Goal: Task Accomplishment & Management: Use online tool/utility

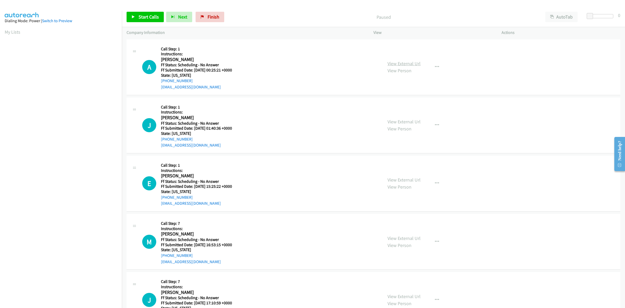
click at [412, 61] on link "View External Url" at bounding box center [404, 63] width 33 height 6
click at [403, 120] on link "View External Url" at bounding box center [404, 122] width 33 height 6
click at [395, 180] on link "View External Url" at bounding box center [404, 180] width 33 height 6
click at [401, 238] on link "View External Url" at bounding box center [404, 238] width 33 height 6
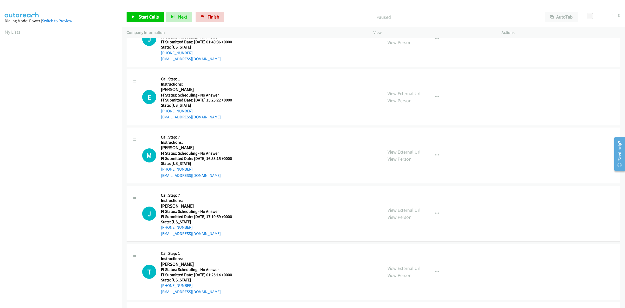
scroll to position [98, 0]
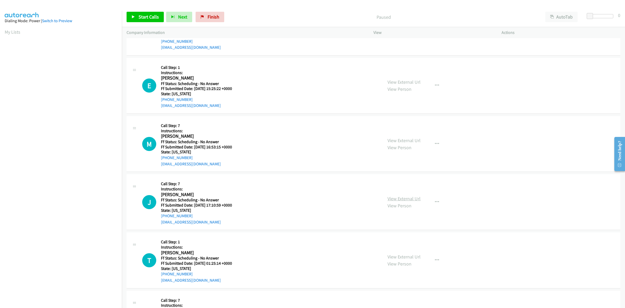
click at [399, 199] on link "View External Url" at bounding box center [404, 198] width 33 height 6
click at [148, 20] on link "Start Calls" at bounding box center [145, 17] width 37 height 10
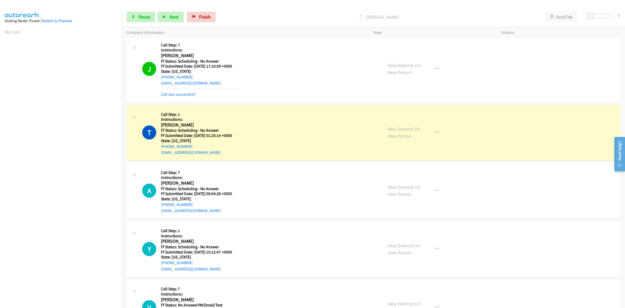
scroll to position [293, 0]
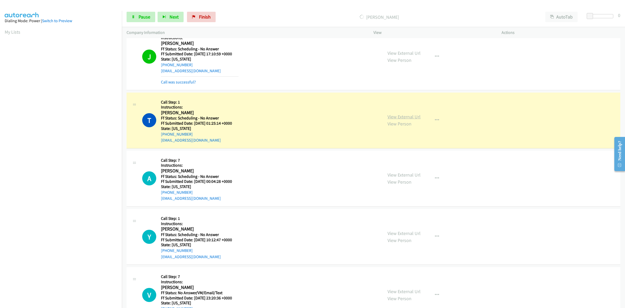
click at [401, 116] on link "View External Url" at bounding box center [404, 117] width 33 height 6
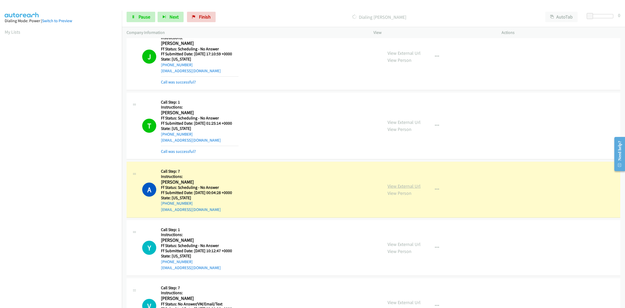
click at [414, 184] on link "View External Url" at bounding box center [404, 186] width 33 height 6
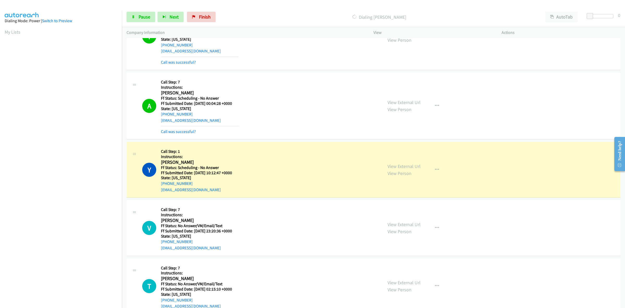
scroll to position [423, 0]
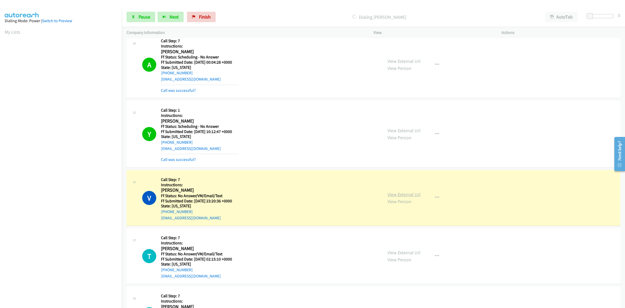
click at [416, 194] on link "View External Url" at bounding box center [404, 194] width 33 height 6
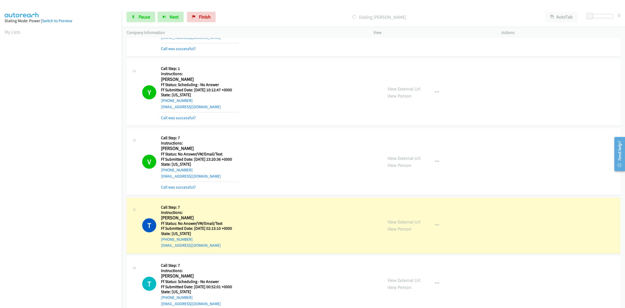
scroll to position [456, 0]
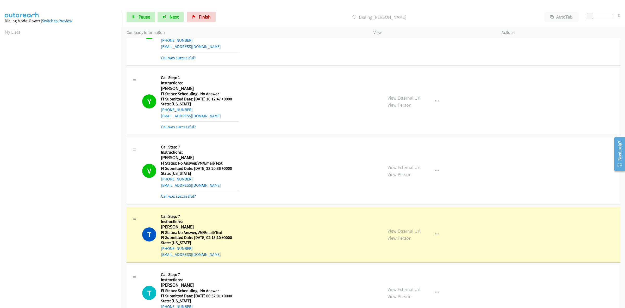
click at [402, 230] on link "View External Url" at bounding box center [404, 231] width 33 height 6
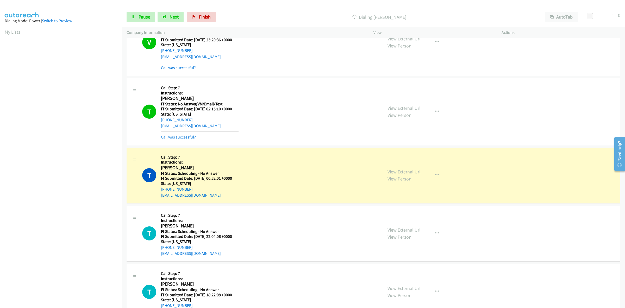
scroll to position [586, 0]
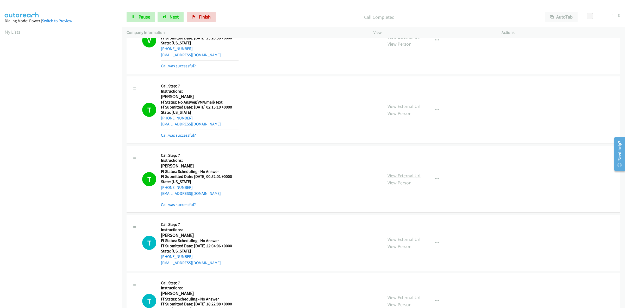
click at [403, 173] on link "View External Url" at bounding box center [404, 176] width 33 height 6
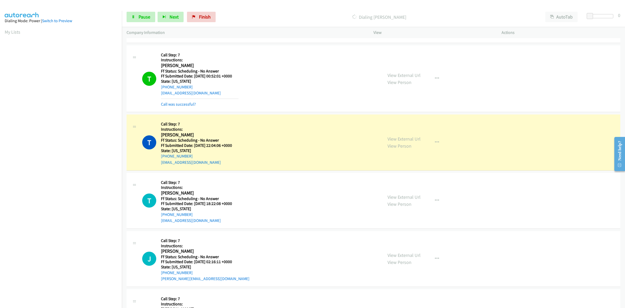
scroll to position [782, 0]
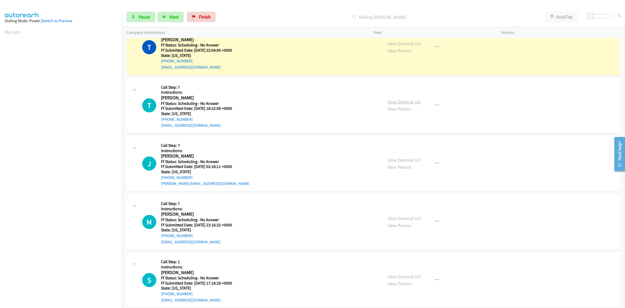
click at [416, 101] on link "View External Url" at bounding box center [404, 102] width 33 height 6
click at [413, 99] on div "View External Url View Person View External Url Email Schedule/Manage Callback …" at bounding box center [449, 105] width 133 height 46
click at [418, 101] on div "View External Url View Person View External Url Email Schedule/Manage Callback …" at bounding box center [449, 105] width 133 height 46
click at [411, 102] on link "View External Url" at bounding box center [404, 102] width 33 height 6
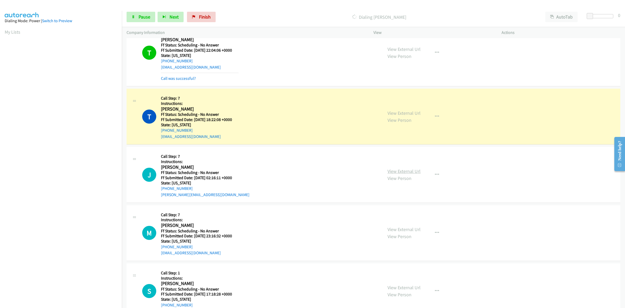
click at [399, 172] on link "View External Url" at bounding box center [404, 171] width 33 height 6
click at [408, 50] on link "View External Url" at bounding box center [404, 49] width 33 height 6
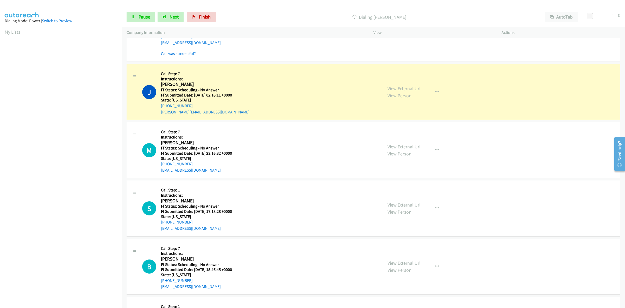
scroll to position [880, 0]
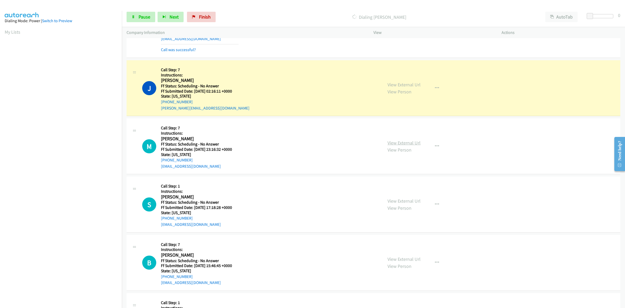
click at [402, 144] on link "View External Url" at bounding box center [404, 143] width 33 height 6
click at [395, 199] on link "View External Url" at bounding box center [404, 201] width 33 height 6
click at [405, 261] on link "View External Url" at bounding box center [404, 259] width 33 height 6
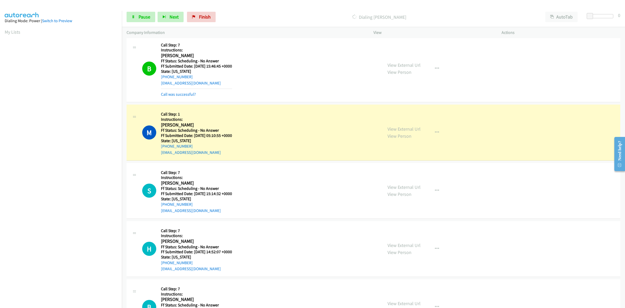
scroll to position [1140, 0]
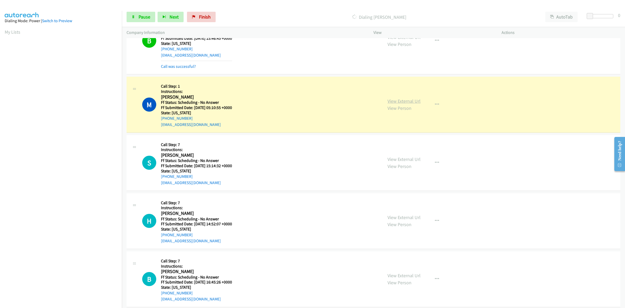
click at [415, 104] on link "View External Url" at bounding box center [404, 101] width 33 height 6
click at [403, 159] on link "View External Url" at bounding box center [404, 159] width 33 height 6
click at [400, 219] on link "View External Url" at bounding box center [404, 217] width 33 height 6
click at [413, 276] on link "View External Url" at bounding box center [404, 275] width 33 height 6
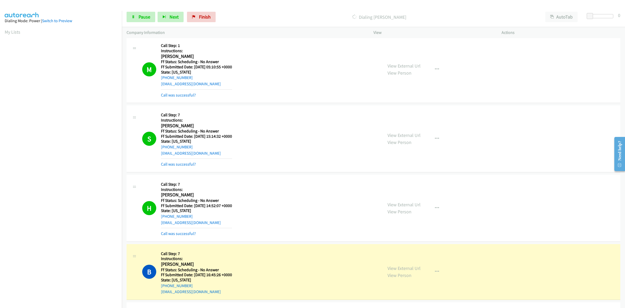
scroll to position [1238, 0]
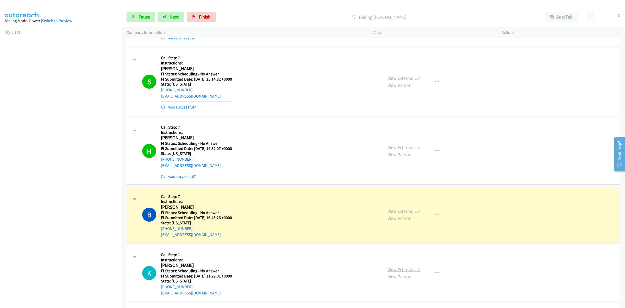
click at [405, 268] on link "View External Url" at bounding box center [404, 269] width 33 height 6
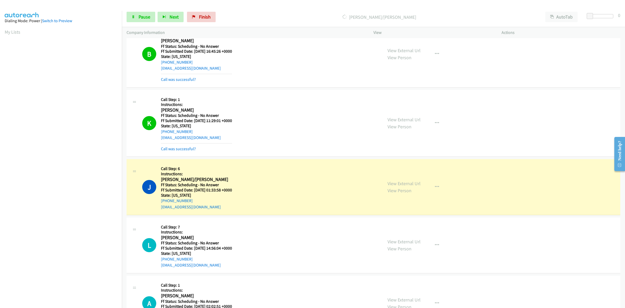
scroll to position [1401, 0]
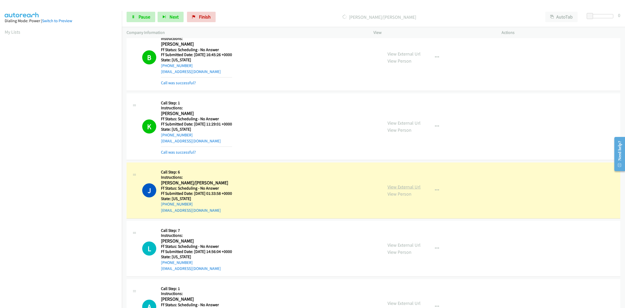
click at [401, 189] on link "View External Url" at bounding box center [404, 187] width 33 height 6
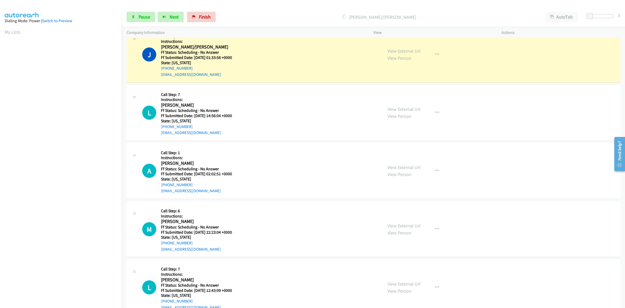
scroll to position [1531, 0]
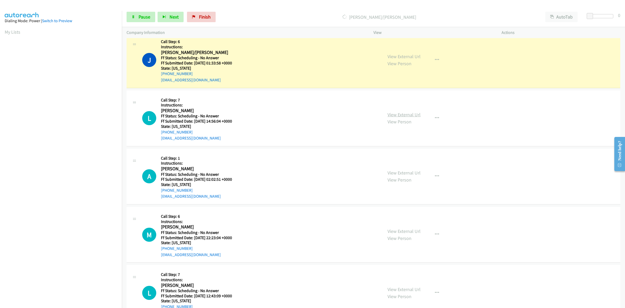
click at [407, 114] on link "View External Url" at bounding box center [404, 115] width 33 height 6
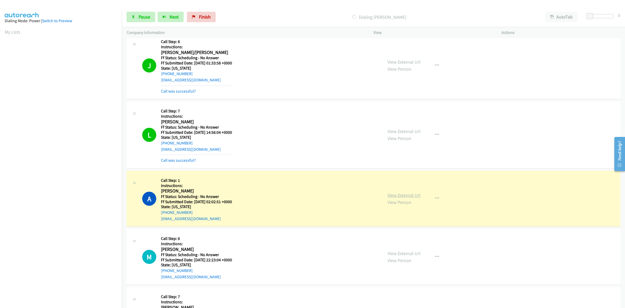
click at [403, 198] on link "View External Url" at bounding box center [404, 195] width 33 height 6
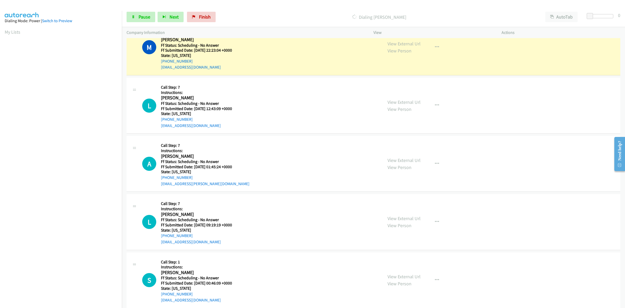
scroll to position [1694, 0]
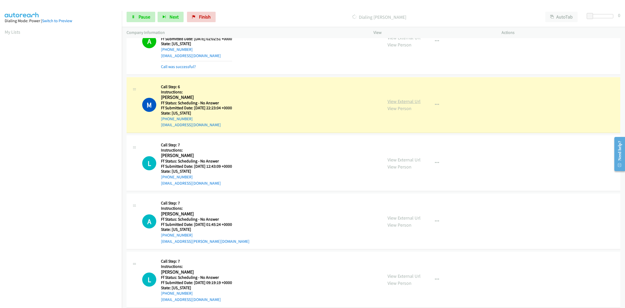
click at [407, 104] on link "View External Url" at bounding box center [404, 101] width 33 height 6
click at [390, 162] on link "View External Url" at bounding box center [404, 160] width 33 height 6
click at [411, 221] on link "View External Url" at bounding box center [404, 218] width 33 height 6
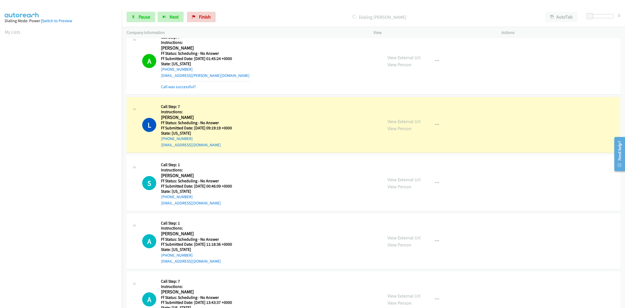
scroll to position [1955, 0]
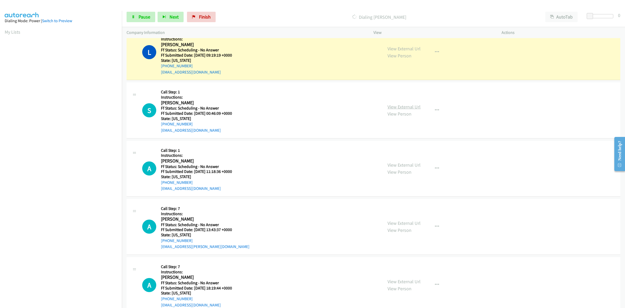
click at [405, 108] on link "View External Url" at bounding box center [404, 107] width 33 height 6
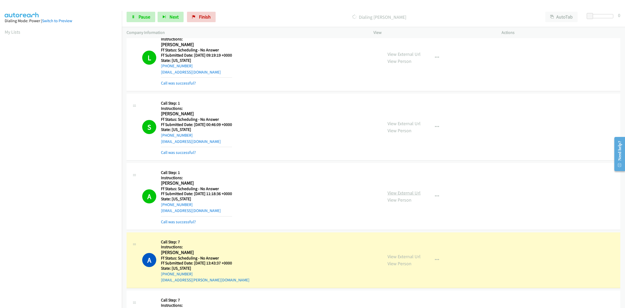
click at [416, 193] on link "View External Url" at bounding box center [404, 193] width 33 height 6
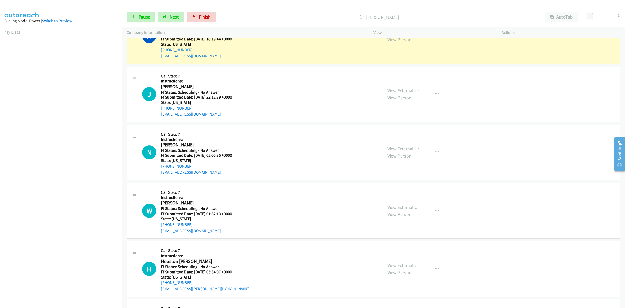
scroll to position [2183, 0]
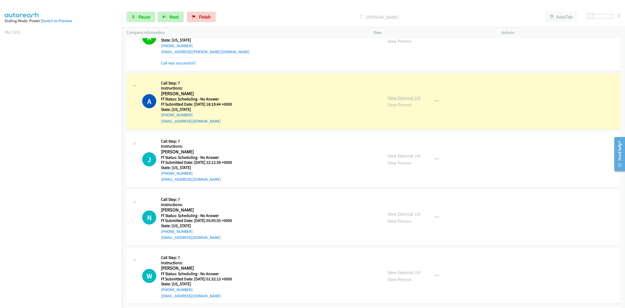
click at [408, 100] on link "View External Url" at bounding box center [404, 98] width 33 height 6
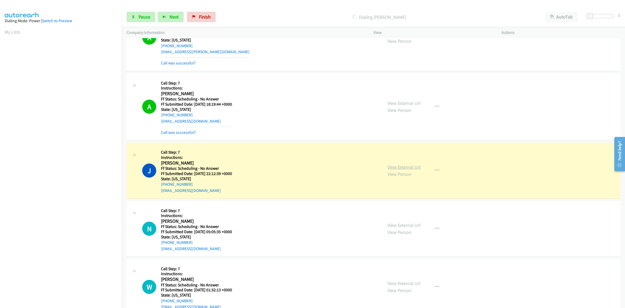
click at [417, 168] on link "View External Url" at bounding box center [404, 167] width 33 height 6
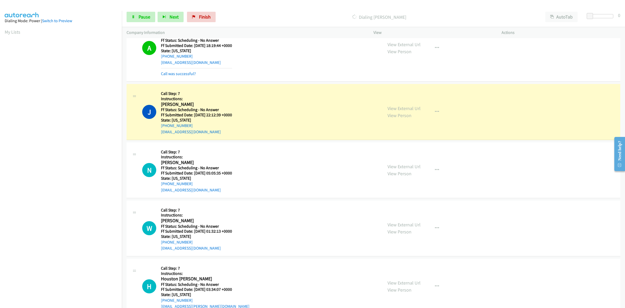
scroll to position [2248, 0]
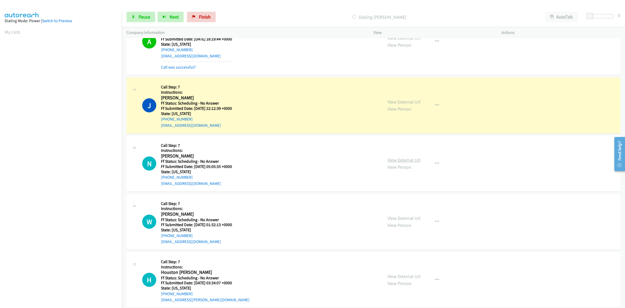
click at [408, 161] on link "View External Url" at bounding box center [404, 160] width 33 height 6
click at [405, 221] on link "View External Url" at bounding box center [404, 218] width 33 height 6
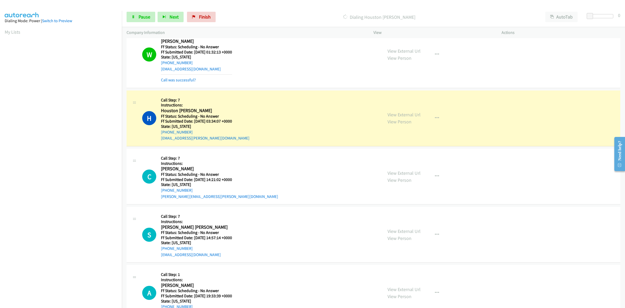
scroll to position [2476, 0]
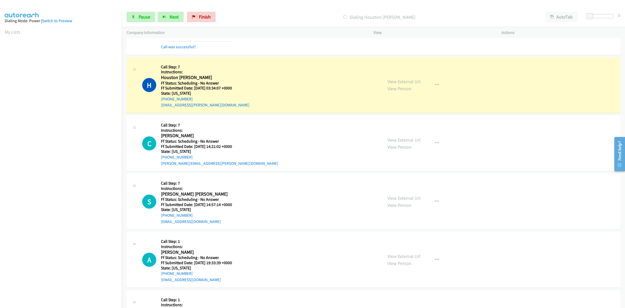
click at [402, 80] on div "View External Url View Person View External Url Email Schedule/Manage Callback …" at bounding box center [449, 85] width 133 height 46
click at [404, 82] on link "View External Url" at bounding box center [404, 81] width 33 height 6
click at [407, 143] on link "View External Url" at bounding box center [404, 140] width 33 height 6
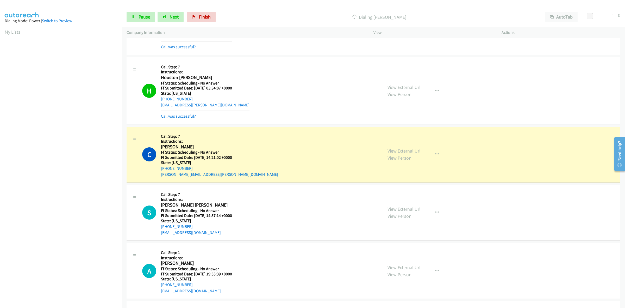
click at [413, 212] on link "View External Url" at bounding box center [404, 209] width 33 height 6
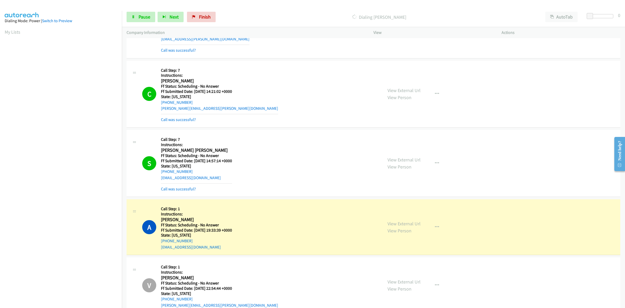
scroll to position [2573, 0]
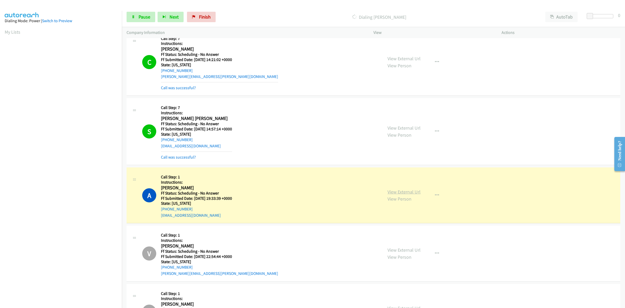
click at [403, 191] on link "View External Url" at bounding box center [404, 192] width 33 height 6
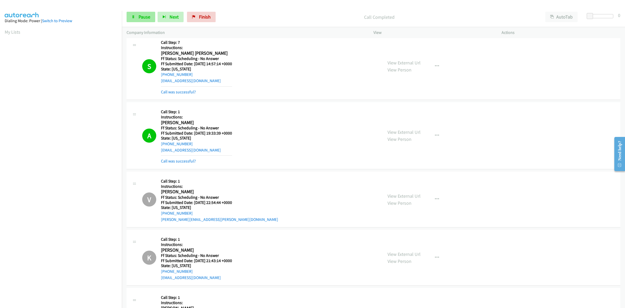
scroll to position [2671, 0]
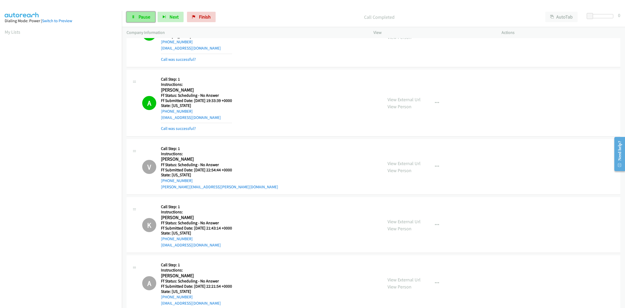
click at [138, 19] on link "Pause" at bounding box center [141, 17] width 29 height 10
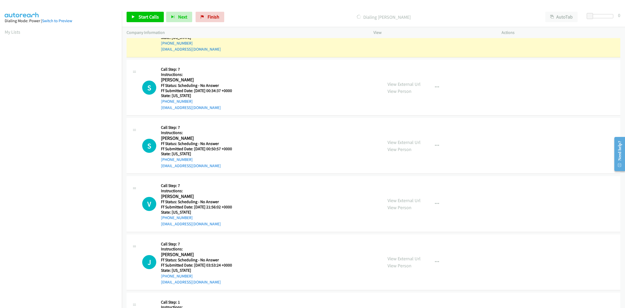
scroll to position [3583, 0]
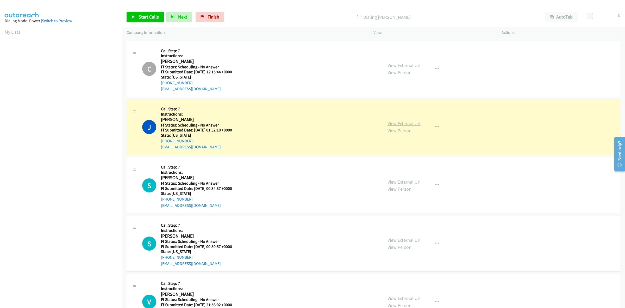
click at [402, 126] on link "View External Url" at bounding box center [404, 123] width 33 height 6
click at [396, 185] on link "View External Url" at bounding box center [404, 182] width 33 height 6
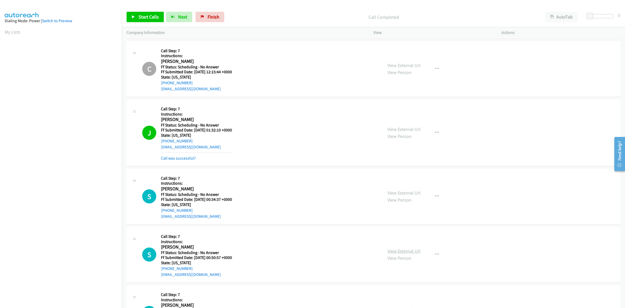
click at [408, 254] on link "View External Url" at bounding box center [404, 251] width 33 height 6
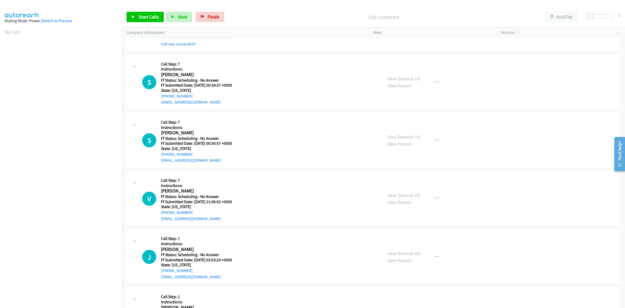
scroll to position [3714, 0]
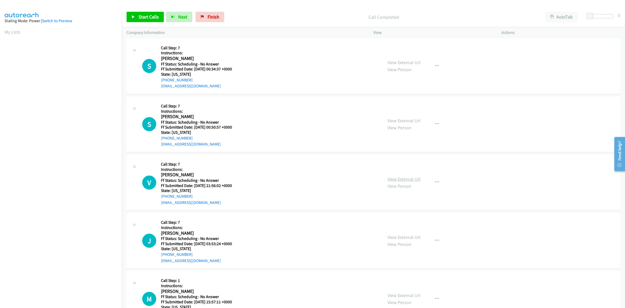
click at [408, 182] on link "View External Url" at bounding box center [404, 179] width 33 height 6
click at [414, 240] on link "View External Url" at bounding box center [404, 237] width 33 height 6
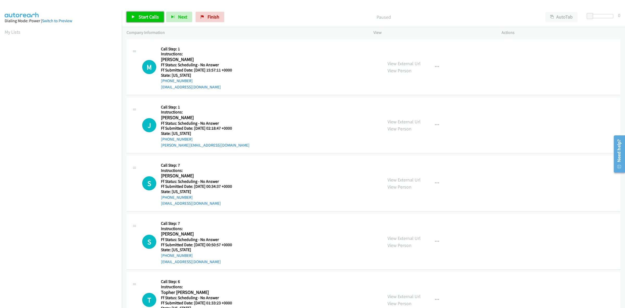
click at [149, 16] on span "Start Calls" at bounding box center [149, 17] width 20 height 6
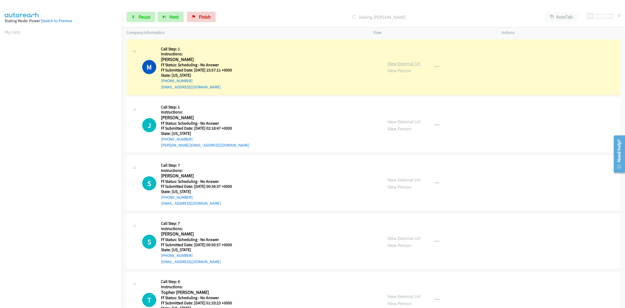
click at [402, 63] on link "View External Url" at bounding box center [404, 63] width 33 height 6
click at [406, 123] on link "View External Url" at bounding box center [404, 122] width 33 height 6
click at [410, 179] on link "View External Url" at bounding box center [404, 180] width 33 height 6
click at [390, 178] on link "View External Url" at bounding box center [404, 180] width 33 height 6
click at [405, 236] on link "View External Url" at bounding box center [404, 238] width 33 height 6
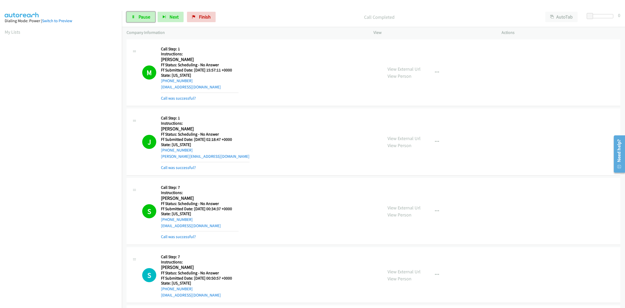
click at [142, 19] on span "Pause" at bounding box center [145, 17] width 12 height 6
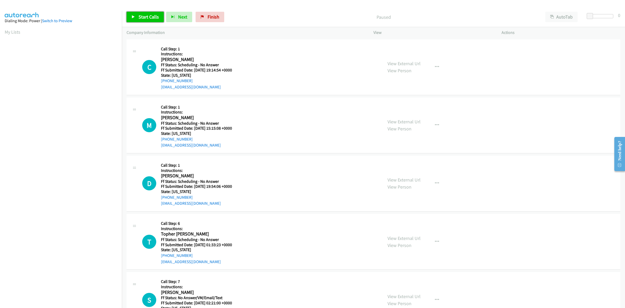
click at [145, 18] on span "Start Calls" at bounding box center [149, 17] width 20 height 6
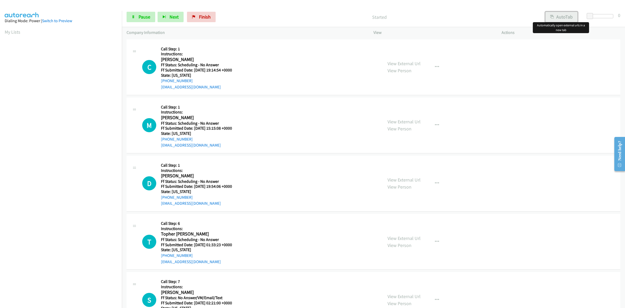
click at [566, 16] on button "AutoTab" at bounding box center [562, 17] width 32 height 10
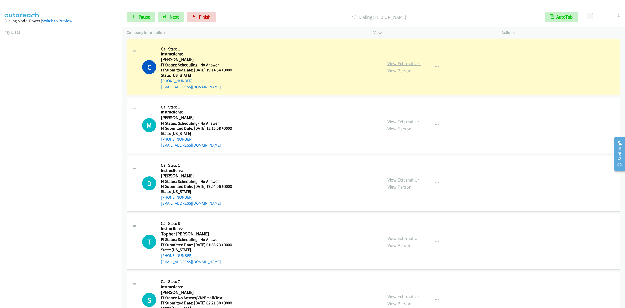
click at [415, 60] on link "View External Url" at bounding box center [404, 63] width 33 height 6
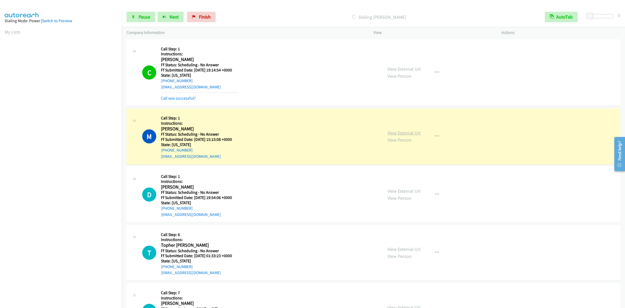
click at [402, 131] on link "View External Url" at bounding box center [404, 133] width 33 height 6
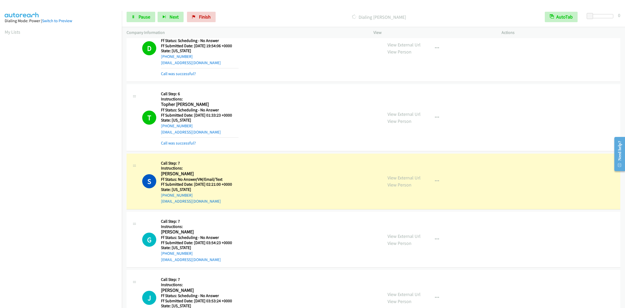
scroll to position [195, 0]
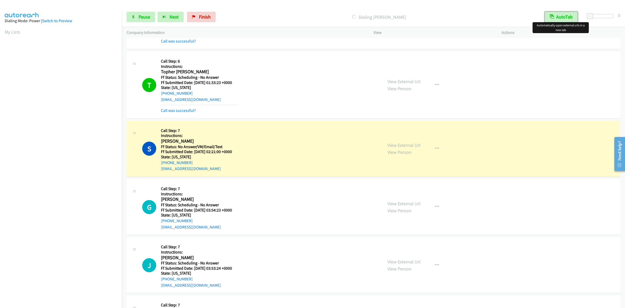
click at [559, 14] on button "AutoTab" at bounding box center [561, 17] width 33 height 10
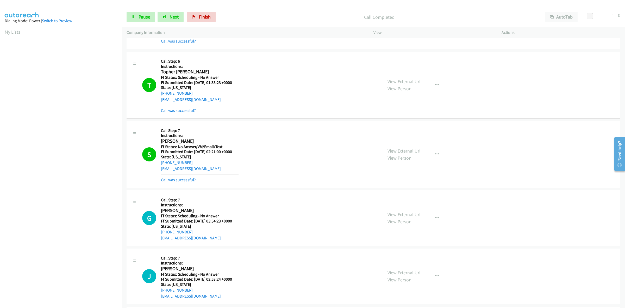
click at [409, 145] on div "View External Url View Person View External Url Email Schedule/Manage Callback …" at bounding box center [449, 154] width 133 height 57
click at [403, 151] on link "View External Url" at bounding box center [404, 151] width 33 height 6
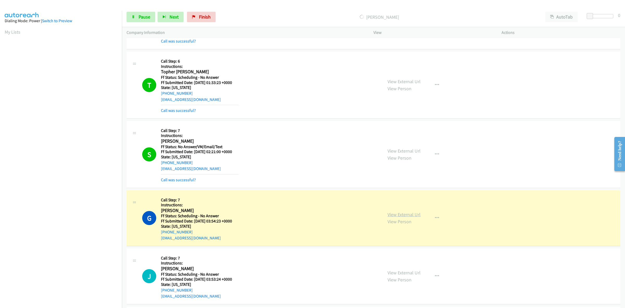
click at [399, 214] on link "View External Url" at bounding box center [404, 214] width 33 height 6
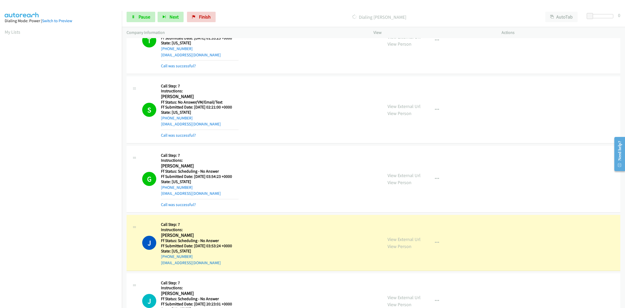
scroll to position [326, 0]
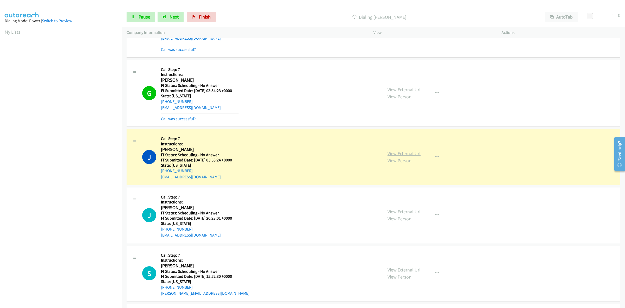
click at [412, 155] on link "View External Url" at bounding box center [404, 153] width 33 height 6
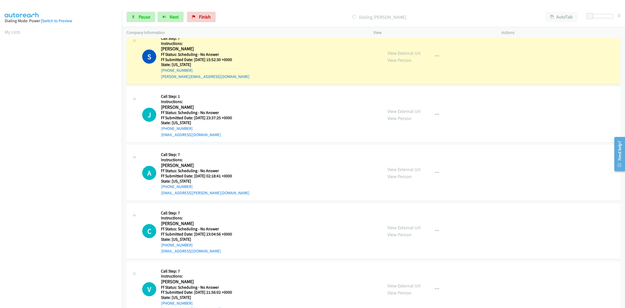
scroll to position [554, 0]
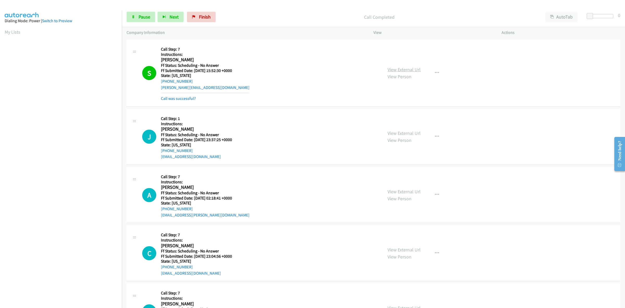
click at [417, 68] on link "View External Url" at bounding box center [404, 69] width 33 height 6
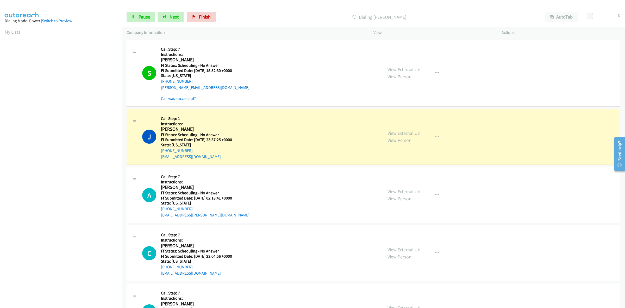
click at [415, 133] on link "View External Url" at bounding box center [404, 133] width 33 height 6
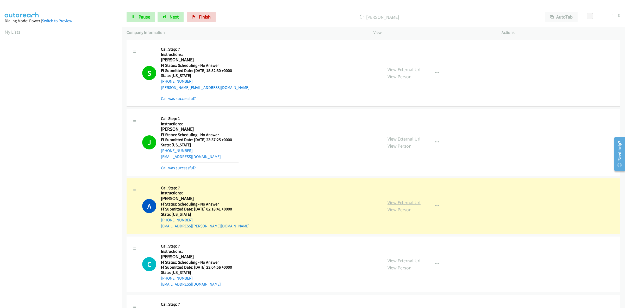
click at [395, 200] on link "View External Url" at bounding box center [404, 202] width 33 height 6
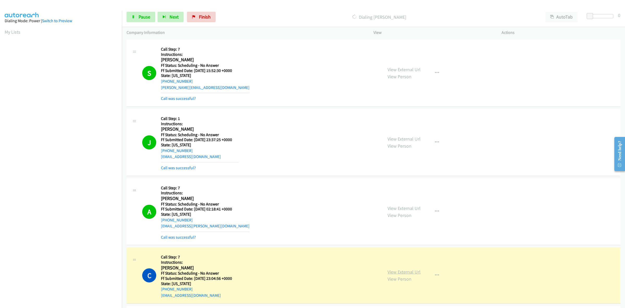
click at [397, 270] on link "View External Url" at bounding box center [404, 272] width 33 height 6
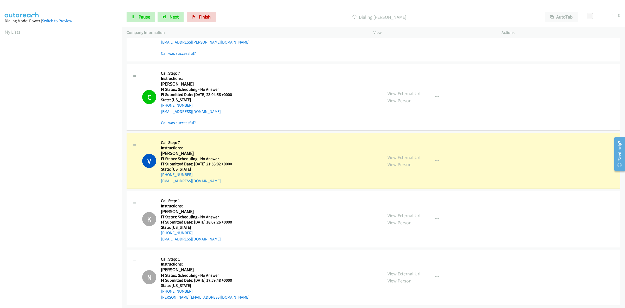
scroll to position [749, 0]
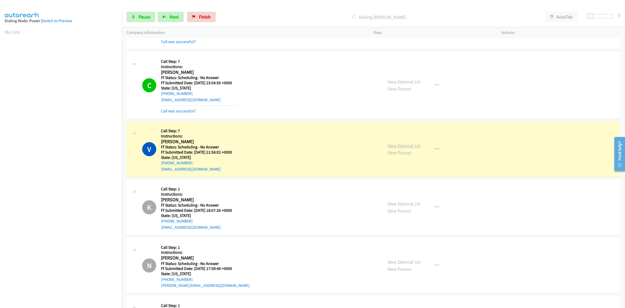
click at [405, 145] on link "View External Url" at bounding box center [404, 146] width 33 height 6
click at [138, 9] on div "Start Calls Pause Next Finish Dialing Victoria Rivera AutoTab AutoTab 0" at bounding box center [373, 17] width 503 height 20
click at [145, 15] on span "Pause" at bounding box center [145, 17] width 12 height 6
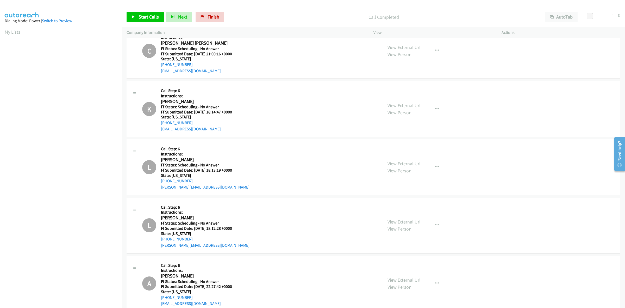
scroll to position [1510, 0]
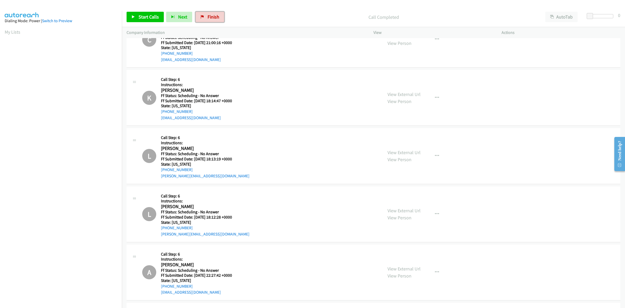
click at [215, 21] on link "Finish" at bounding box center [210, 17] width 29 height 10
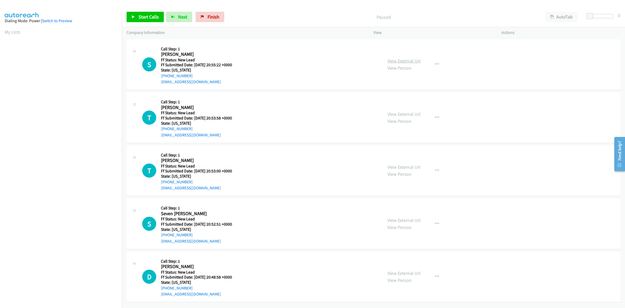
click at [410, 58] on link "View External Url" at bounding box center [404, 61] width 33 height 6
drag, startPoint x: 410, startPoint y: 111, endPoint x: 381, endPoint y: 101, distance: 31.4
click at [417, 117] on div "View External Url View Person" at bounding box center [404, 117] width 33 height 14
click at [415, 115] on link "View External Url" at bounding box center [404, 114] width 33 height 6
click at [415, 165] on link "View External Url" at bounding box center [404, 167] width 33 height 6
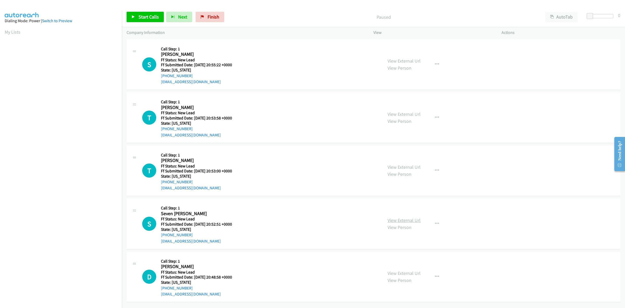
click at [393, 218] on link "View External Url" at bounding box center [404, 220] width 33 height 6
click at [400, 272] on link "View External Url" at bounding box center [404, 273] width 33 height 6
drag, startPoint x: 149, startPoint y: 11, endPoint x: 238, endPoint y: 30, distance: 91.6
click at [149, 12] on link "Start Calls" at bounding box center [145, 17] width 37 height 10
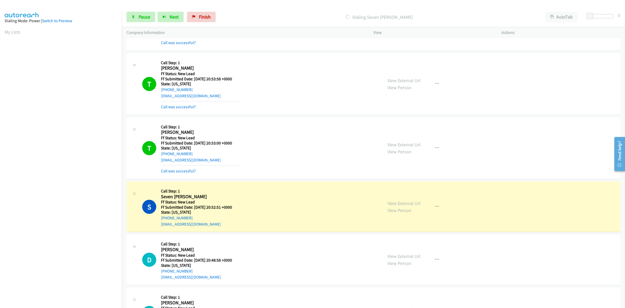
scroll to position [130, 0]
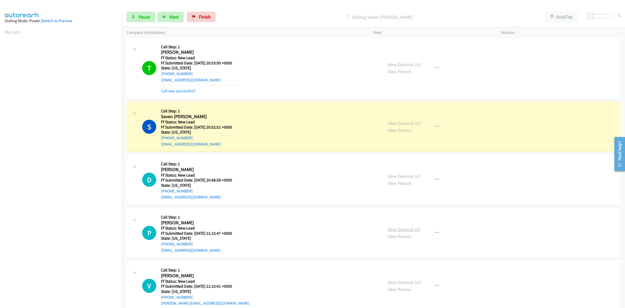
click at [405, 231] on link "View External Url" at bounding box center [404, 229] width 33 height 6
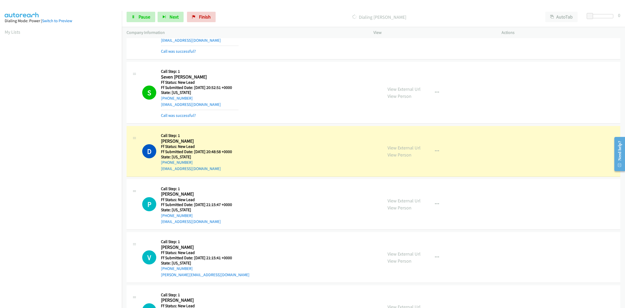
scroll to position [195, 0]
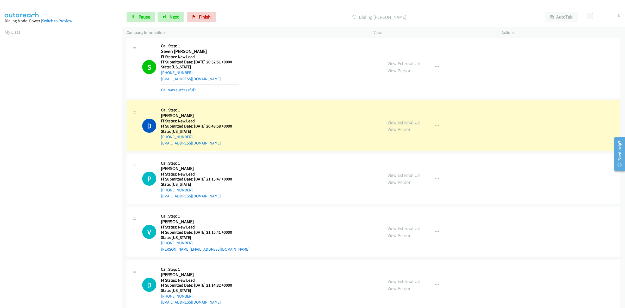
click at [412, 122] on link "View External Url" at bounding box center [404, 122] width 33 height 6
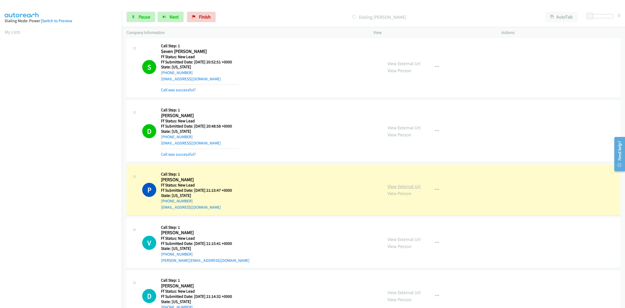
click at [405, 187] on link "View External Url" at bounding box center [404, 186] width 33 height 6
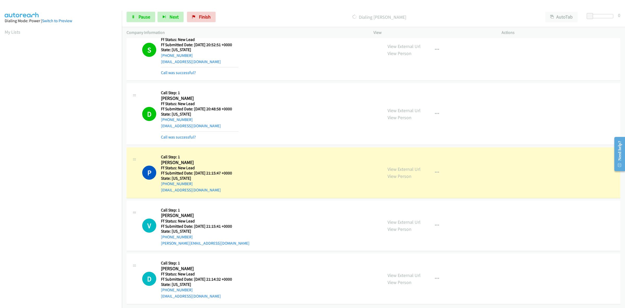
scroll to position [218, 0]
click at [408, 219] on link "View External Url" at bounding box center [404, 222] width 33 height 6
click at [404, 272] on link "View External Url" at bounding box center [404, 275] width 33 height 6
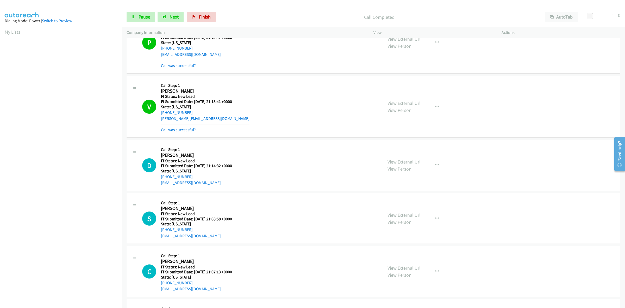
scroll to position [316, 0]
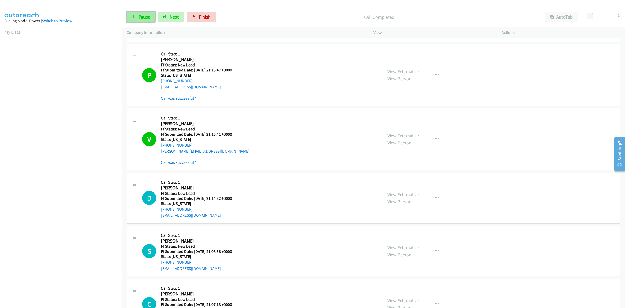
click at [140, 14] on span "Pause" at bounding box center [145, 17] width 12 height 6
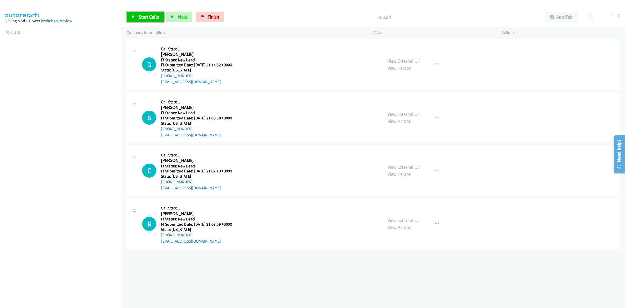
click at [151, 14] on span "Start Calls" at bounding box center [149, 17] width 20 height 6
click at [407, 114] on link "View External Url" at bounding box center [404, 114] width 33 height 6
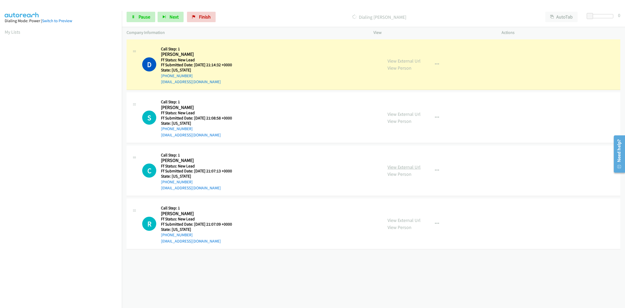
click at [401, 167] on link "View External Url" at bounding box center [404, 167] width 33 height 6
click at [395, 219] on link "View External Url" at bounding box center [404, 220] width 33 height 6
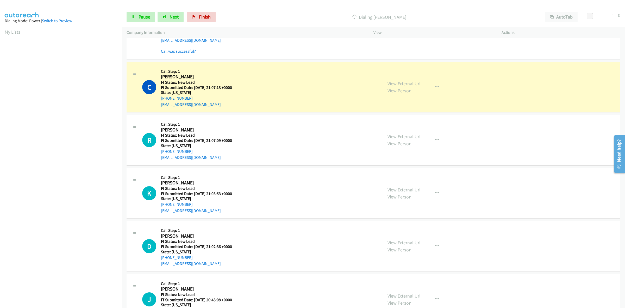
scroll to position [130, 0]
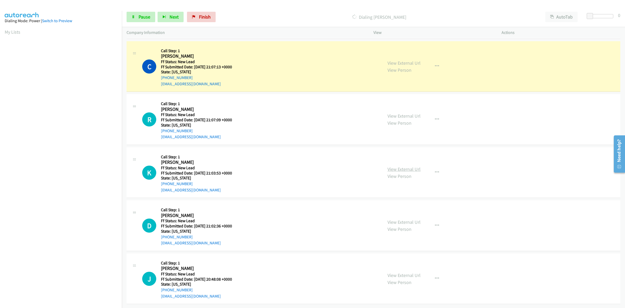
click at [403, 166] on link "View External Url" at bounding box center [404, 169] width 33 height 6
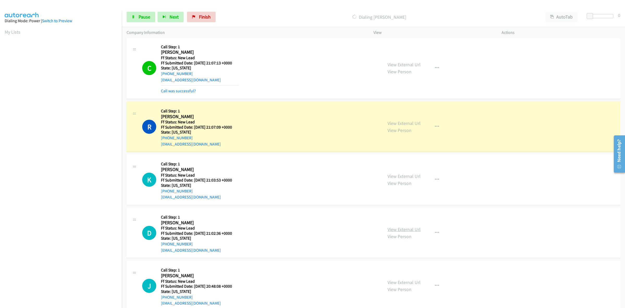
click at [399, 226] on link "View External Url" at bounding box center [404, 229] width 33 height 6
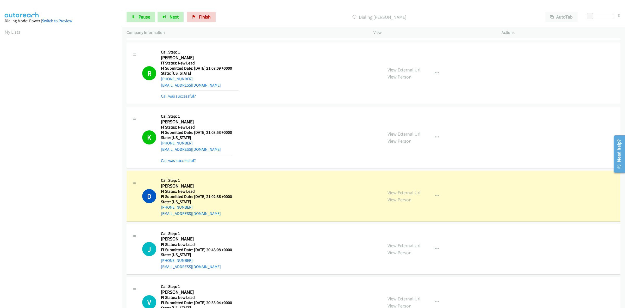
scroll to position [240, 0]
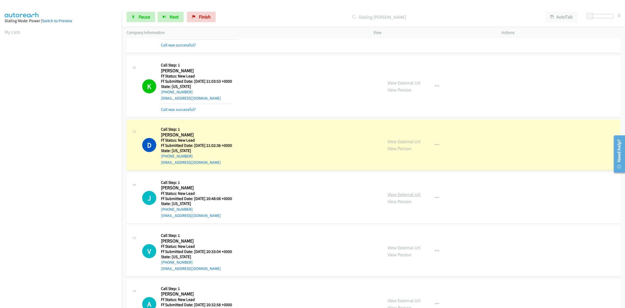
click at [400, 194] on link "View External Url" at bounding box center [404, 194] width 33 height 6
click at [409, 244] on link "View External Url" at bounding box center [404, 247] width 33 height 6
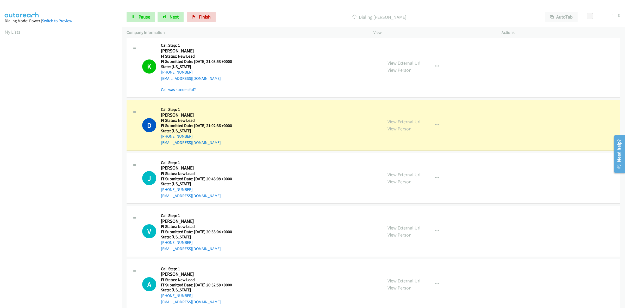
scroll to position [271, 0]
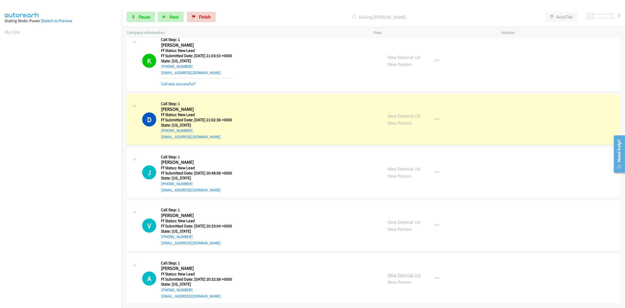
click at [407, 272] on link "View External Url" at bounding box center [404, 275] width 33 height 6
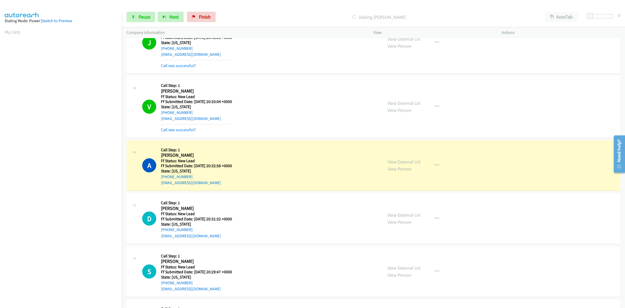
scroll to position [463, 0]
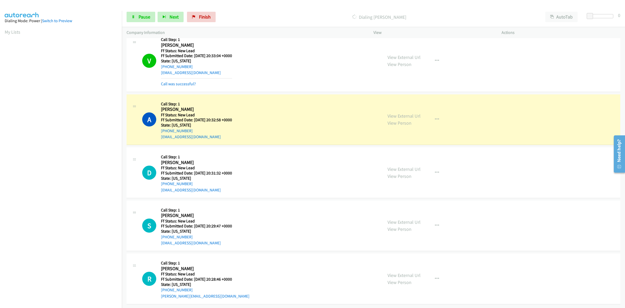
click at [414, 160] on div "View External Url View Person View External Url Email Schedule/Manage Callback …" at bounding box center [449, 172] width 133 height 41
click at [412, 166] on link "View External Url" at bounding box center [404, 169] width 33 height 6
click at [397, 166] on link "View External Url" at bounding box center [404, 169] width 33 height 6
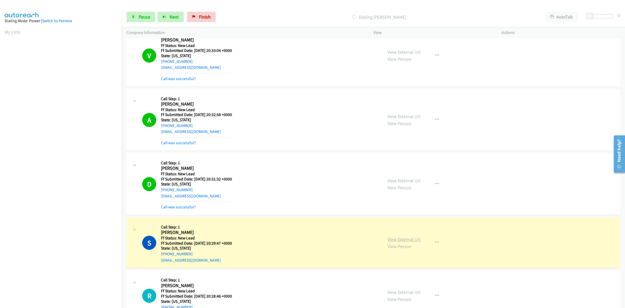
click at [403, 241] on link "View External Url" at bounding box center [404, 239] width 33 height 6
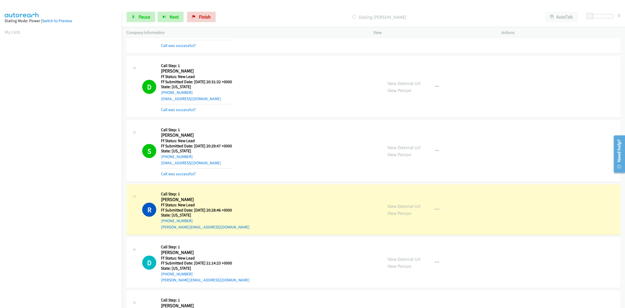
scroll to position [561, 0]
click at [415, 207] on link "View External Url" at bounding box center [404, 205] width 33 height 6
click at [400, 260] on link "View External Url" at bounding box center [404, 258] width 33 height 6
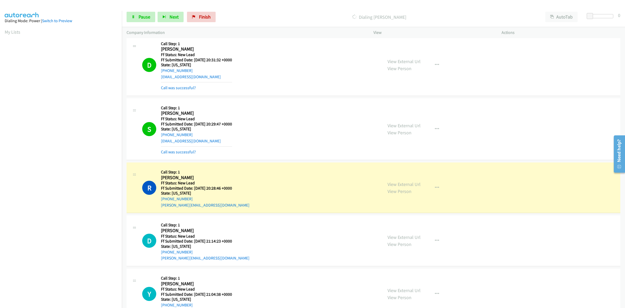
scroll to position [594, 0]
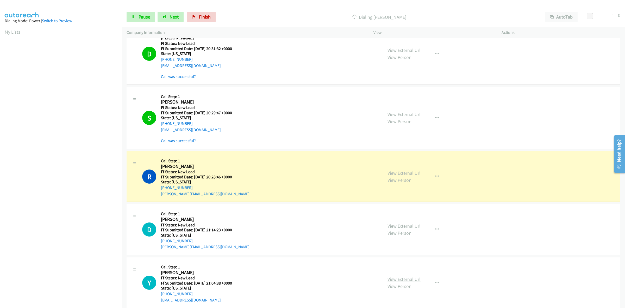
click at [409, 280] on link "View External Url" at bounding box center [404, 279] width 33 height 6
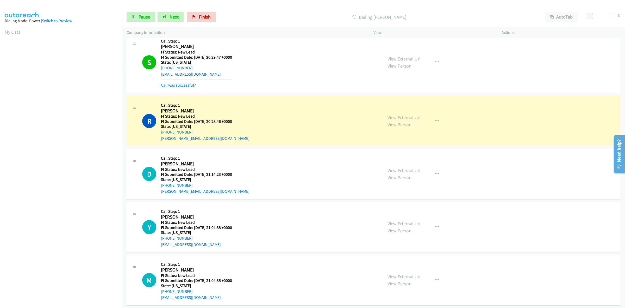
scroll to position [656, 0]
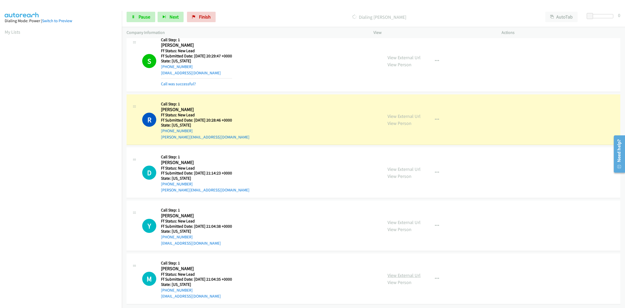
click at [405, 272] on link "View External Url" at bounding box center [404, 275] width 33 height 6
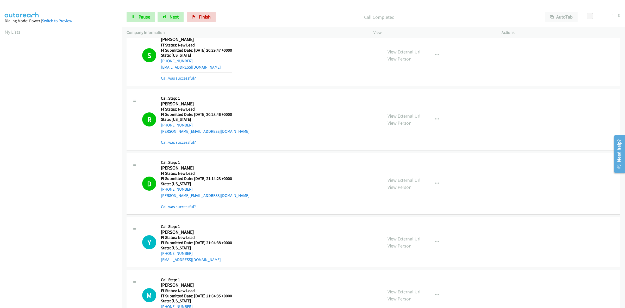
click at [411, 180] on link "View External Url" at bounding box center [404, 180] width 33 height 6
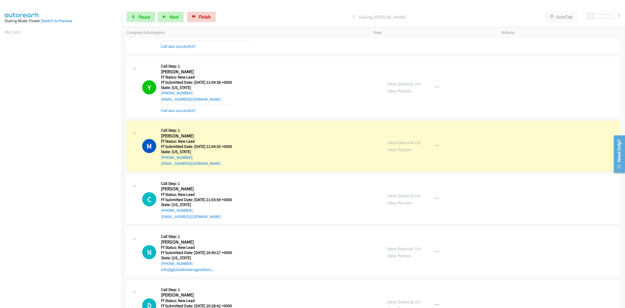
scroll to position [849, 0]
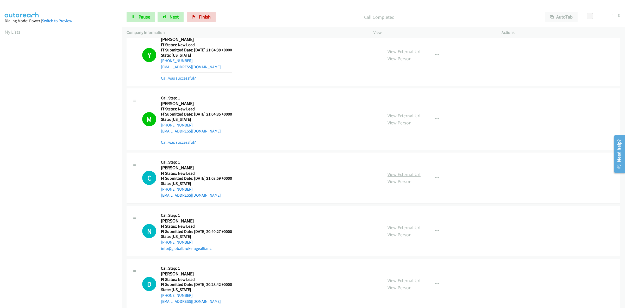
click at [408, 176] on link "View External Url" at bounding box center [404, 174] width 33 height 6
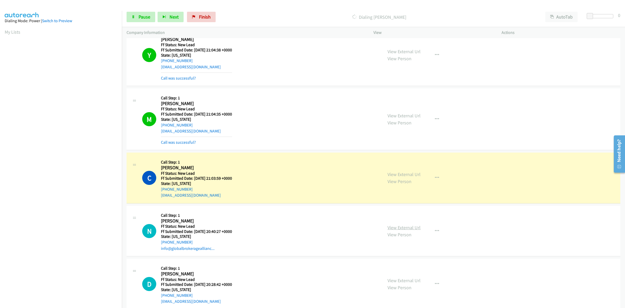
click at [406, 229] on link "View External Url" at bounding box center [404, 227] width 33 height 6
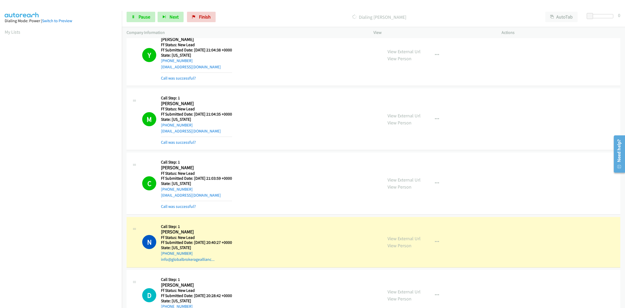
scroll to position [1012, 0]
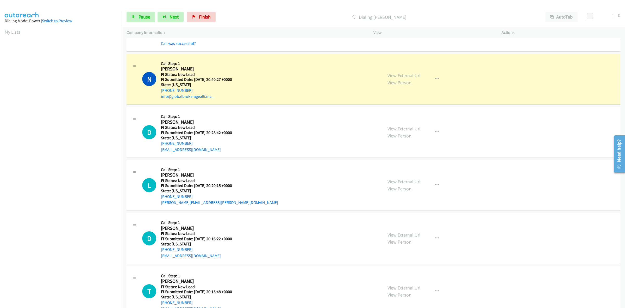
click at [411, 128] on link "View External Url" at bounding box center [404, 129] width 33 height 6
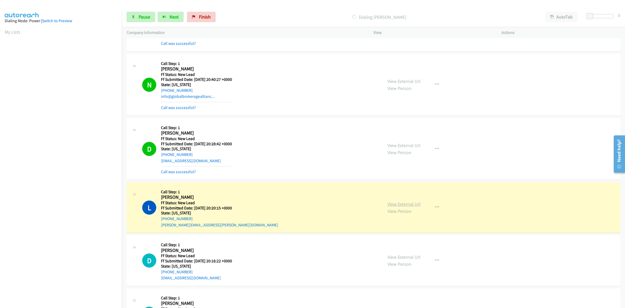
click at [405, 204] on link "View External Url" at bounding box center [404, 204] width 33 height 6
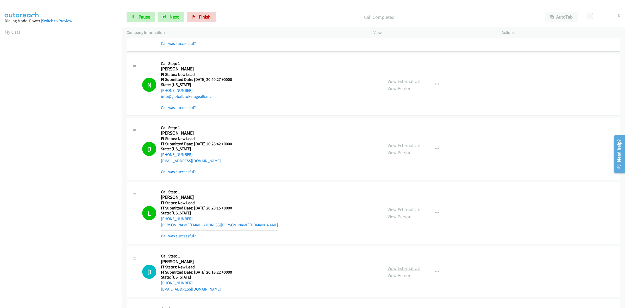
click at [408, 269] on link "View External Url" at bounding box center [404, 268] width 33 height 6
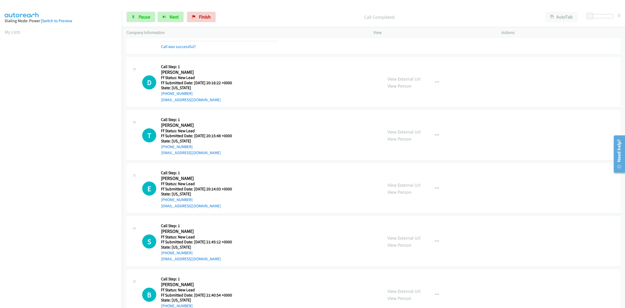
scroll to position [1207, 0]
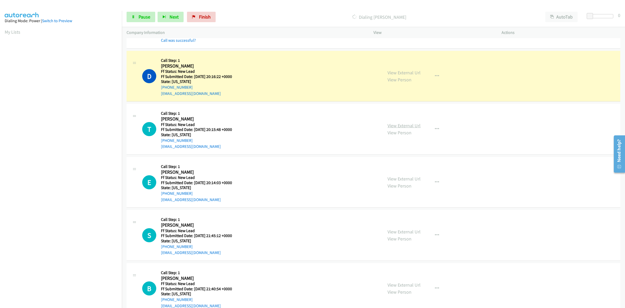
click at [405, 128] on link "View External Url" at bounding box center [404, 125] width 33 height 6
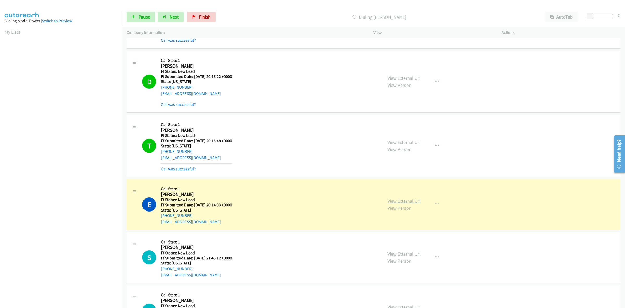
click at [403, 199] on link "View External Url" at bounding box center [404, 201] width 33 height 6
click at [396, 252] on link "View External Url" at bounding box center [404, 254] width 33 height 6
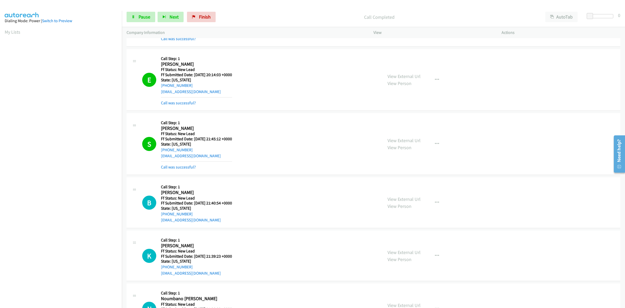
scroll to position [1337, 0]
click at [132, 16] on icon at bounding box center [134, 17] width 4 height 4
click at [209, 15] on span "Finish" at bounding box center [214, 17] width 12 height 6
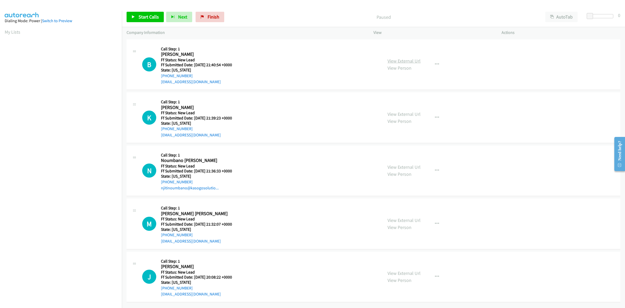
click at [410, 59] on link "View External Url" at bounding box center [404, 61] width 33 height 6
click at [416, 112] on link "View External Url" at bounding box center [404, 114] width 33 height 6
click at [409, 164] on link "View External Url" at bounding box center [404, 167] width 33 height 6
click at [403, 218] on link "View External Url" at bounding box center [404, 220] width 33 height 6
click at [408, 272] on link "View External Url" at bounding box center [404, 273] width 33 height 6
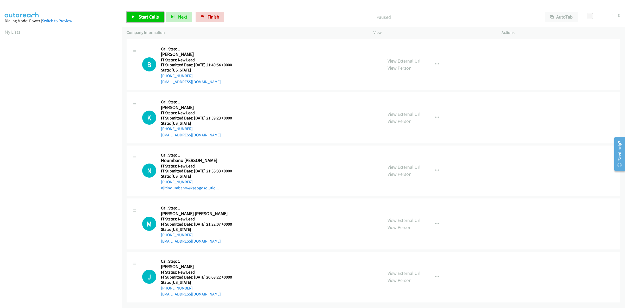
click at [144, 20] on link "Start Calls" at bounding box center [145, 17] width 37 height 10
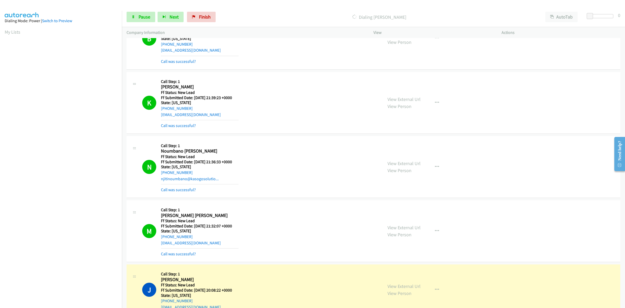
scroll to position [47, 0]
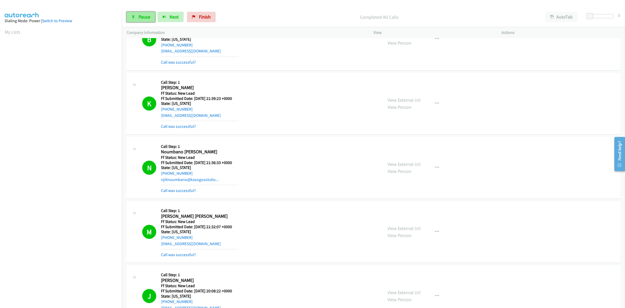
click at [143, 18] on span "Pause" at bounding box center [145, 17] width 12 height 6
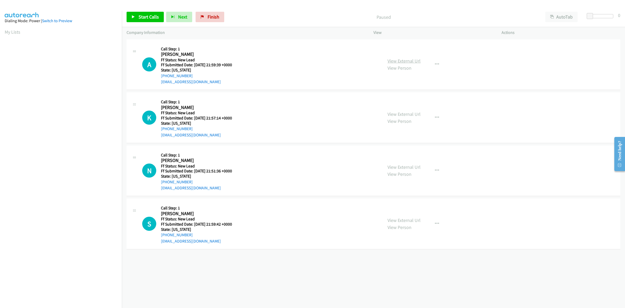
click at [400, 60] on link "View External Url" at bounding box center [404, 61] width 33 height 6
click at [405, 113] on link "View External Url" at bounding box center [404, 114] width 33 height 6
click at [402, 165] on link "View External Url" at bounding box center [404, 167] width 33 height 6
click at [401, 217] on link "View External Url" at bounding box center [404, 220] width 33 height 6
click at [153, 16] on span "Start Calls" at bounding box center [149, 17] width 20 height 6
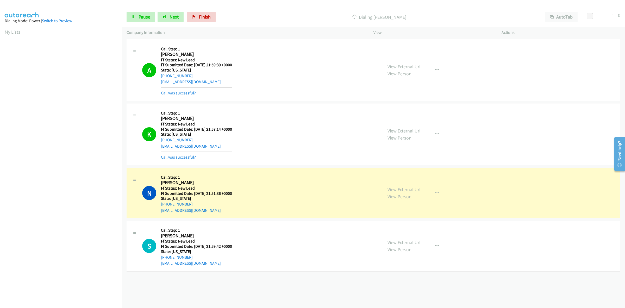
scroll to position [0, 1]
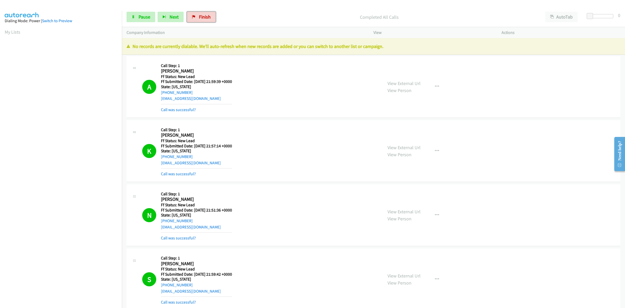
click at [207, 16] on span "Finish" at bounding box center [205, 17] width 12 height 6
